Goal: Information Seeking & Learning: Learn about a topic

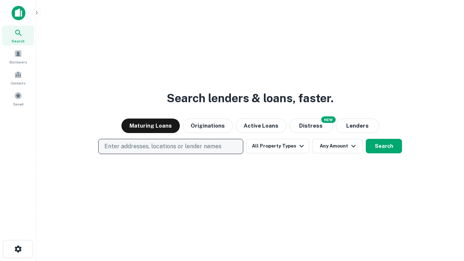
click at [170, 146] on p "Enter addresses, locations or lender names" at bounding box center [162, 146] width 117 height 9
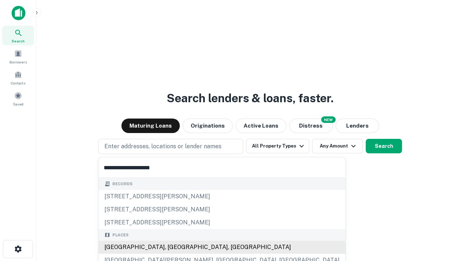
click at [173, 247] on div "[GEOGRAPHIC_DATA], [GEOGRAPHIC_DATA], [GEOGRAPHIC_DATA]" at bounding box center [222, 247] width 247 height 13
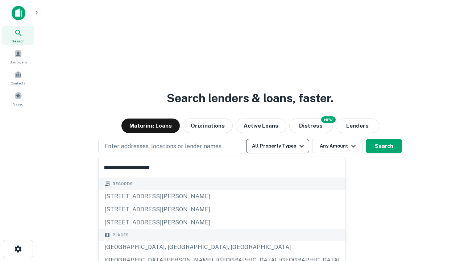
click at [278, 146] on button "All Property Types" at bounding box center [277, 146] width 63 height 14
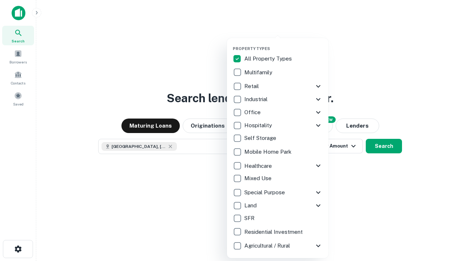
click at [283, 44] on button "button" at bounding box center [283, 44] width 101 height 0
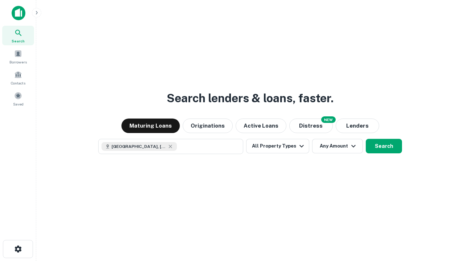
scroll to position [12, 0]
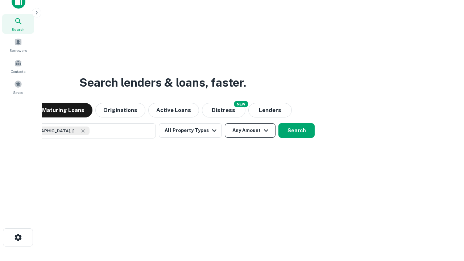
click at [225, 123] on button "Any Amount" at bounding box center [250, 130] width 51 height 14
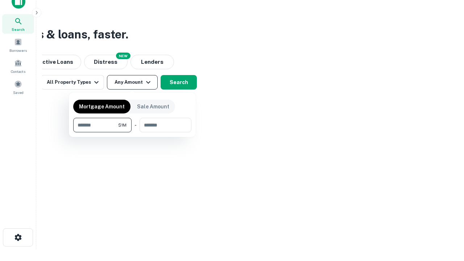
type input "*******"
click at [132, 132] on button "button" at bounding box center [132, 132] width 118 height 0
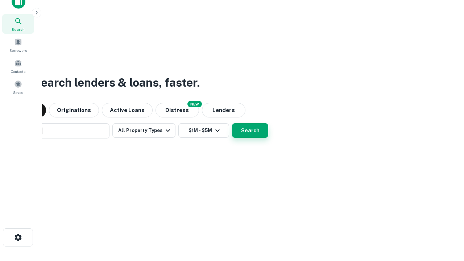
click at [232, 123] on button "Search" at bounding box center [250, 130] width 36 height 14
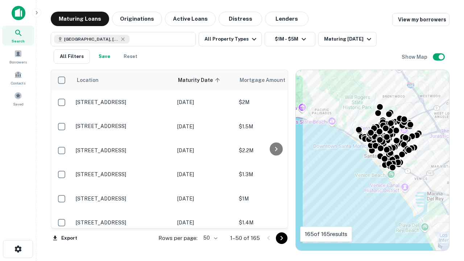
click at [209, 238] on body "Search Borrowers Contacts Saved Maturing Loans Originations Active Loans Distre…" at bounding box center [232, 130] width 464 height 261
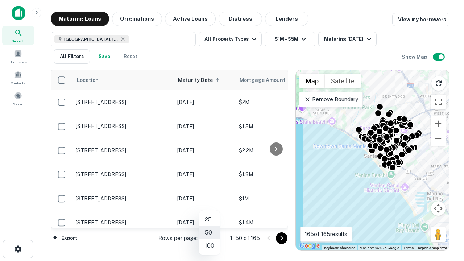
click at [209, 220] on li "25" at bounding box center [209, 219] width 21 height 13
